Goal: Submit feedback/report problem

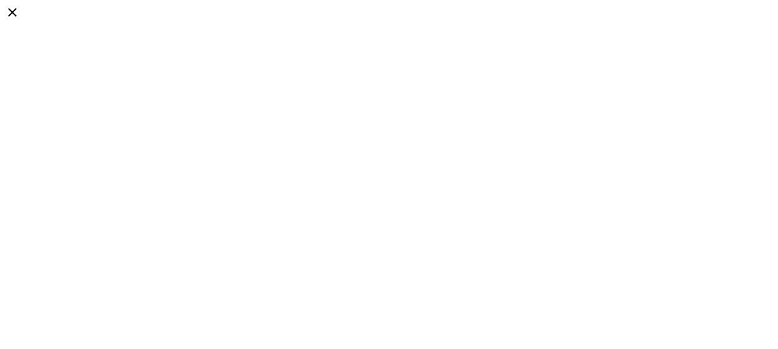
type input "**********"
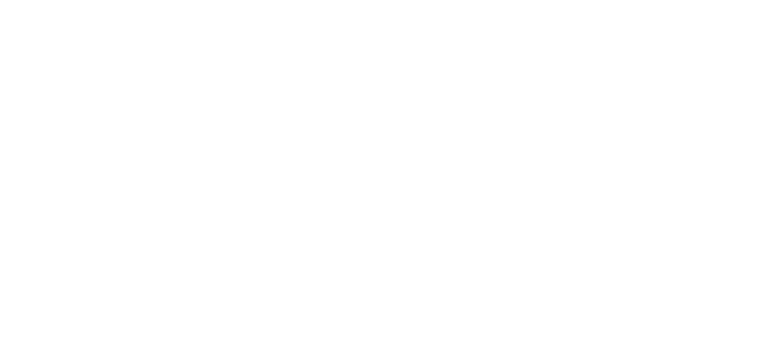
scroll to position [0, 0]
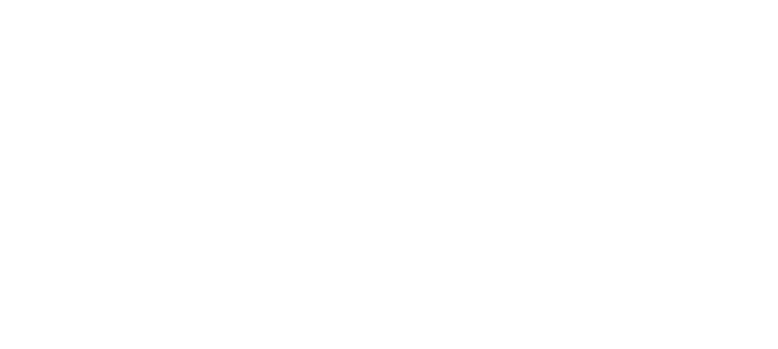
copy p "[PERSON_NAME]"
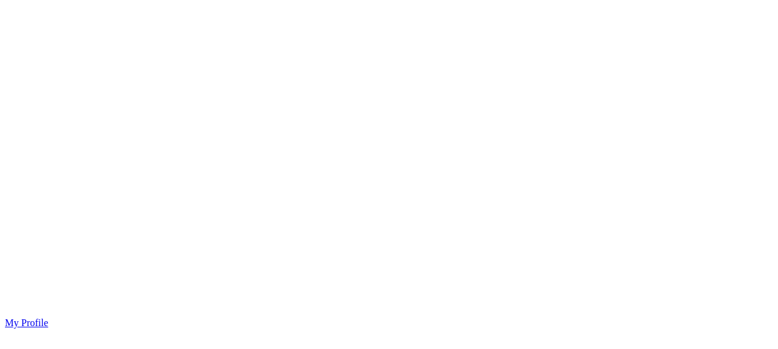
copy p "[PERSON_NAME]"
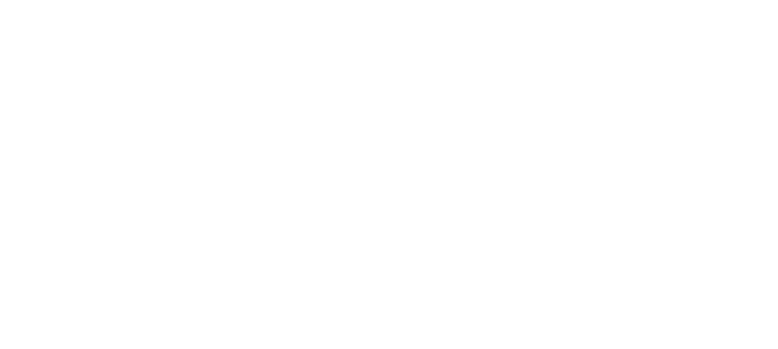
scroll to position [233, 0]
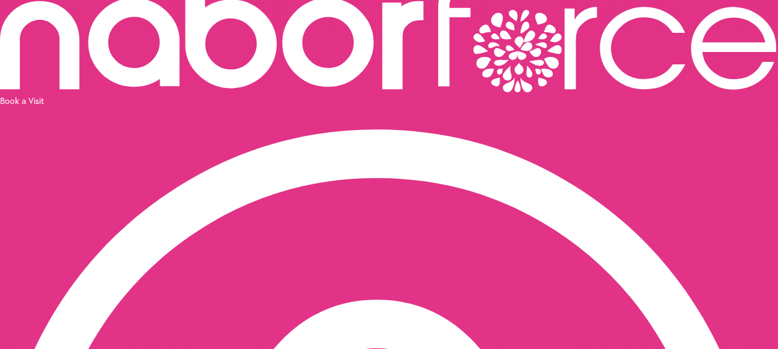
scroll to position [62, 0]
